Goal: Task Accomplishment & Management: Manage account settings

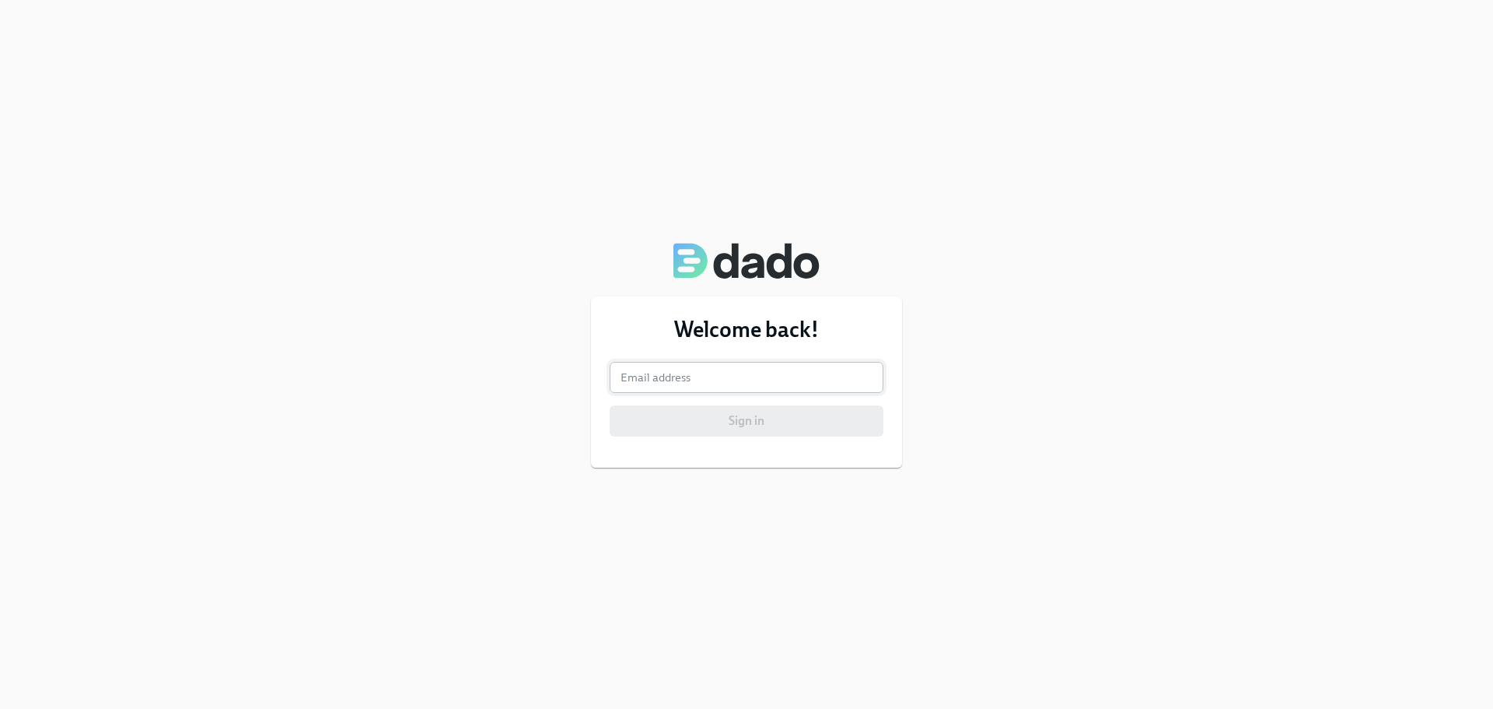
click at [651, 380] on input "email" at bounding box center [747, 377] width 274 height 31
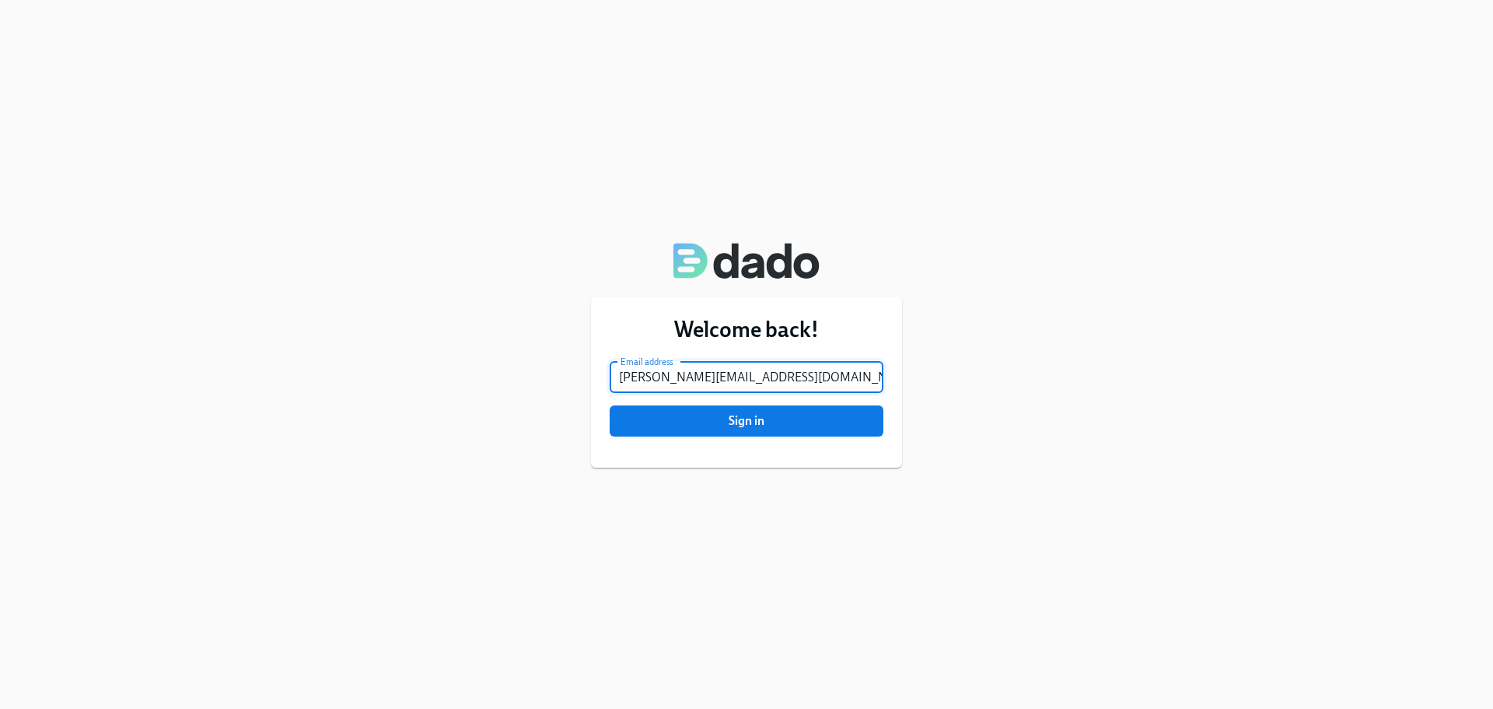
type input "[PERSON_NAME][EMAIL_ADDRESS][DOMAIN_NAME]"
click at [610, 405] on button "Sign in" at bounding box center [747, 420] width 274 height 31
click at [889, 200] on div "Welcome back! Email address [PERSON_NAME][EMAIL_ADDRESS][DOMAIN_NAME] Email add…" at bounding box center [746, 354] width 1493 height 709
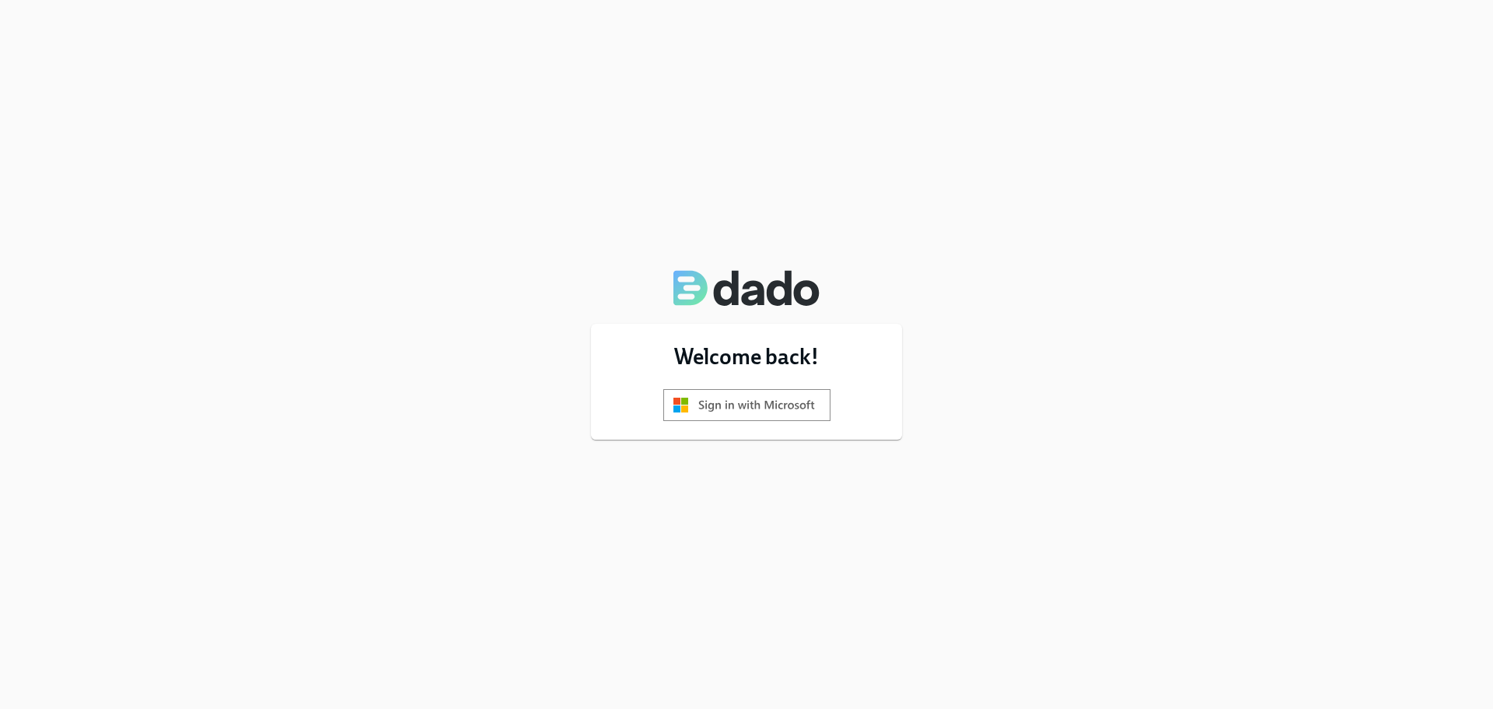
click at [793, 405] on img at bounding box center [746, 405] width 167 height 32
